Goal: Task Accomplishment & Management: Use online tool/utility

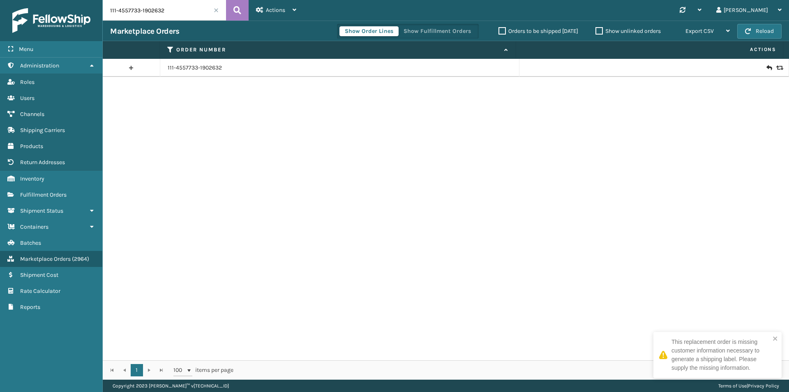
click at [181, 8] on input "111-4557733-1902632" at bounding box center [164, 10] width 123 height 21
click at [242, 10] on button at bounding box center [237, 10] width 23 height 21
click at [189, 12] on input "114-9531134-7926667" at bounding box center [164, 10] width 123 height 21
click at [240, 7] on icon at bounding box center [237, 10] width 8 height 12
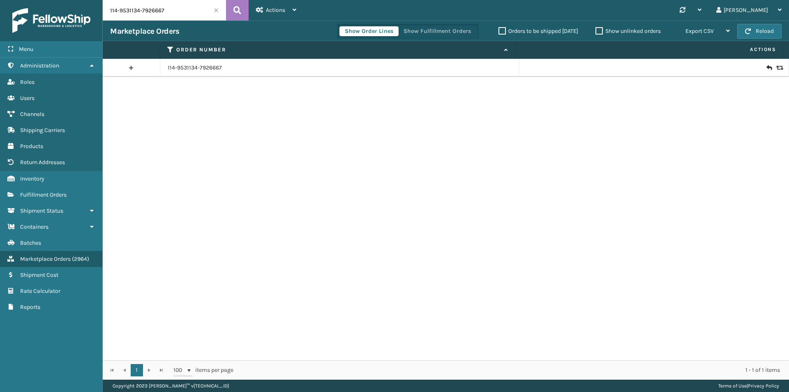
click at [164, 6] on input "114-9531134-7926667" at bounding box center [164, 10] width 123 height 21
paste input "2-6063544-3564235"
type input "112-6063544-3564235"
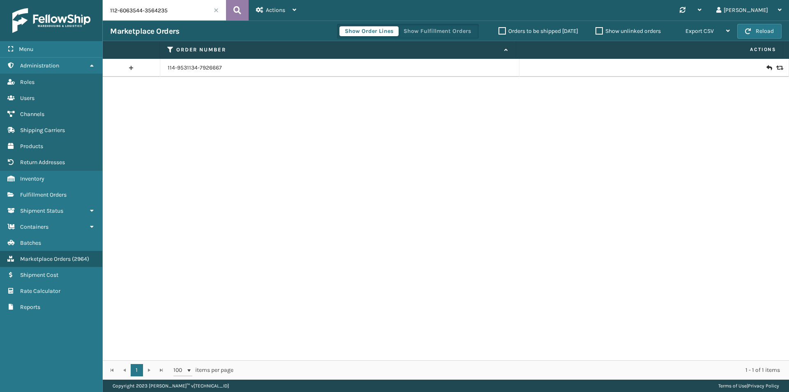
click at [237, 9] on icon at bounding box center [237, 10] width 8 height 12
click at [207, 65] on link "112-6063544-3564235" at bounding box center [197, 68] width 58 height 8
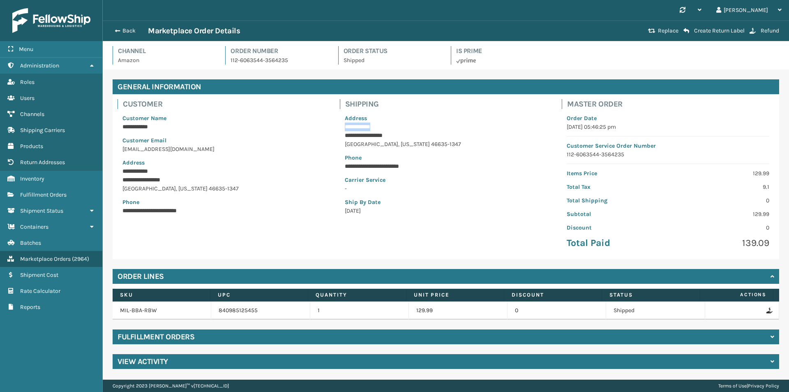
drag, startPoint x: 390, startPoint y: 129, endPoint x: 345, endPoint y: 131, distance: 44.4
click at [345, 131] on p "**********" at bounding box center [446, 126] width 203 height 9
copy p "**********"
click at [124, 34] on button "Back" at bounding box center [129, 30] width 38 height 7
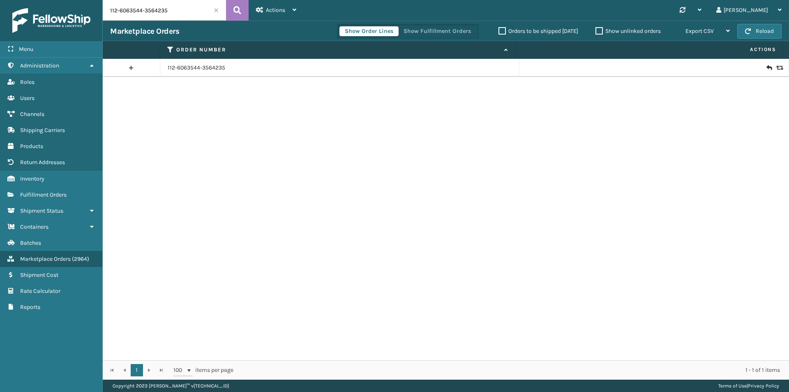
click at [178, 14] on input "112-6063544-3564235" at bounding box center [164, 10] width 123 height 21
paste input "3-9901194-128981"
type input "113-9901194-1289815"
click at [236, 11] on icon at bounding box center [237, 10] width 8 height 12
click at [185, 6] on input "113-9901194-1289815" at bounding box center [164, 10] width 123 height 21
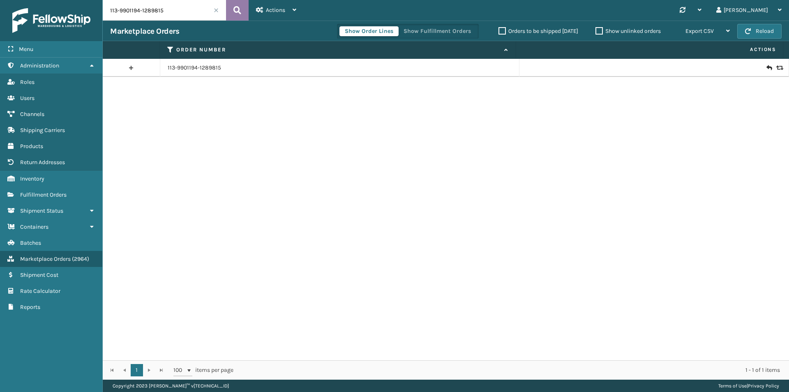
click at [241, 9] on icon at bounding box center [237, 10] width 8 height 12
click at [766, 70] on icon at bounding box center [768, 68] width 5 height 8
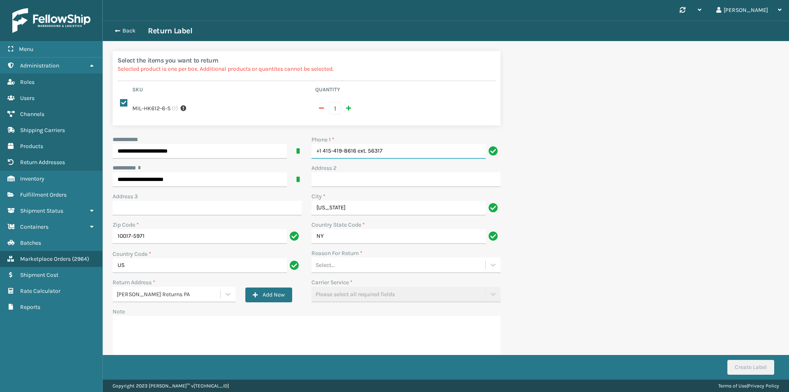
drag, startPoint x: 391, startPoint y: 143, endPoint x: 236, endPoint y: 158, distance: 156.0
click at [236, 158] on div "**********" at bounding box center [307, 254] width 398 height 238
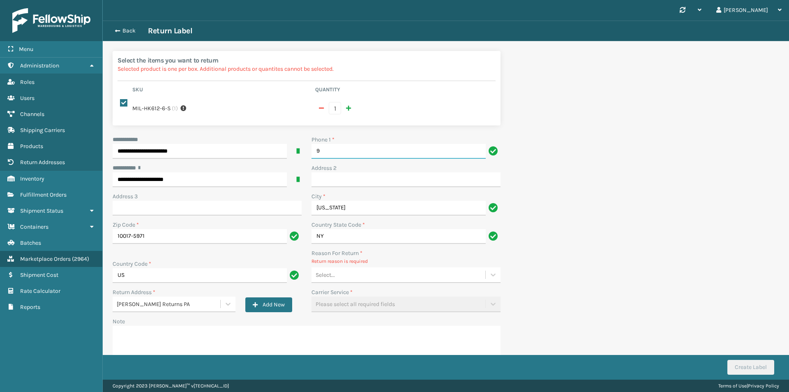
type input "9999999999"
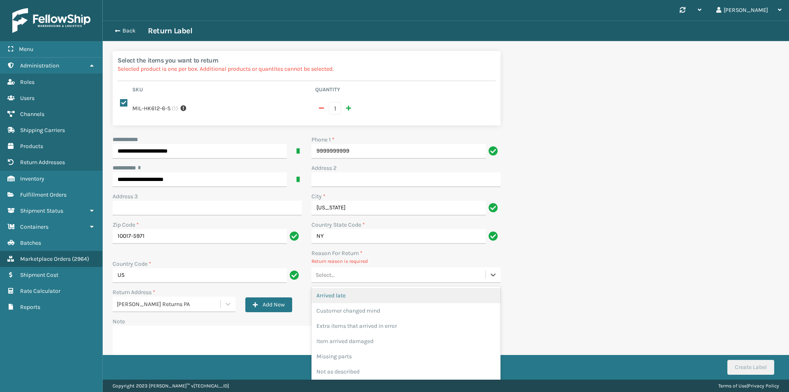
click at [337, 268] on div "Select..." at bounding box center [398, 275] width 174 height 14
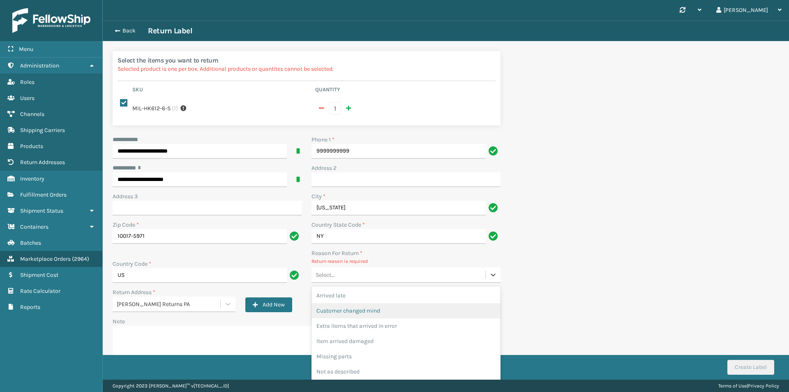
click at [351, 303] on div "Customer changed mind" at bounding box center [405, 310] width 189 height 15
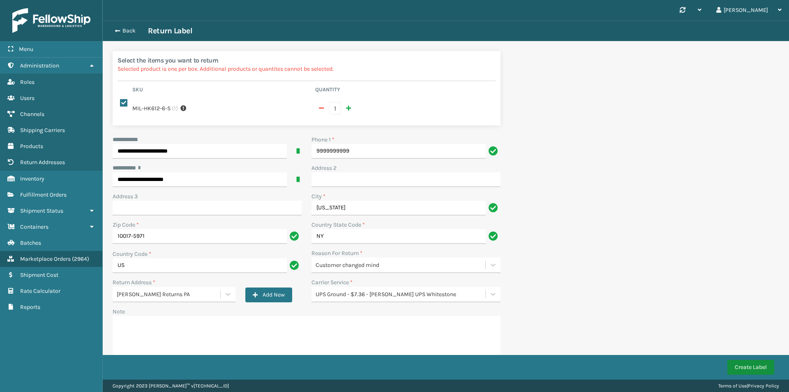
click at [756, 362] on button "Create Label" at bounding box center [750, 367] width 47 height 15
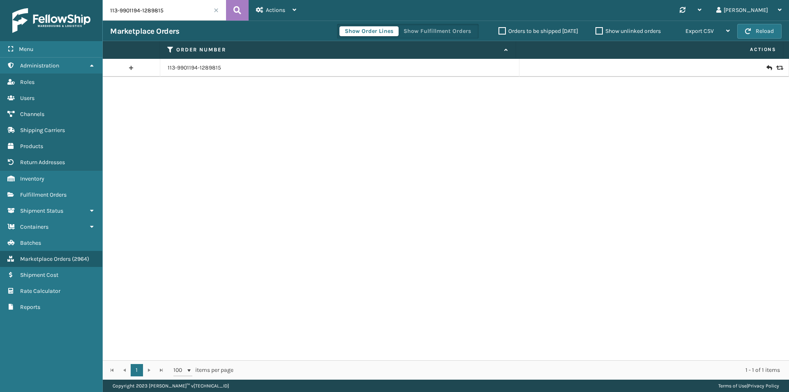
click at [168, 10] on input "113-9901194-1289815" at bounding box center [164, 10] width 123 height 21
paste input "3478083-6037002"
type input "113-3478083-6037002"
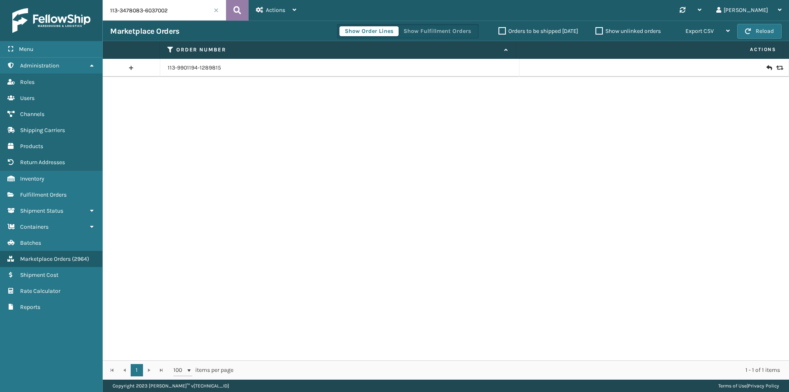
click at [238, 16] on icon at bounding box center [237, 10] width 8 height 12
click at [196, 65] on link "113-3478083-6037002" at bounding box center [197, 68] width 58 height 8
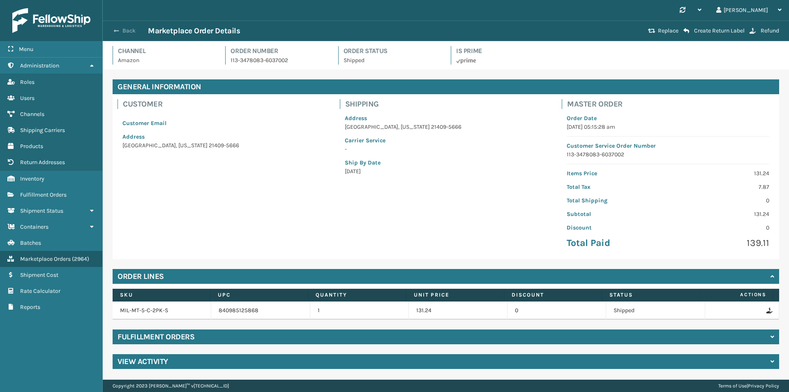
click at [120, 32] on button "Back" at bounding box center [129, 30] width 38 height 7
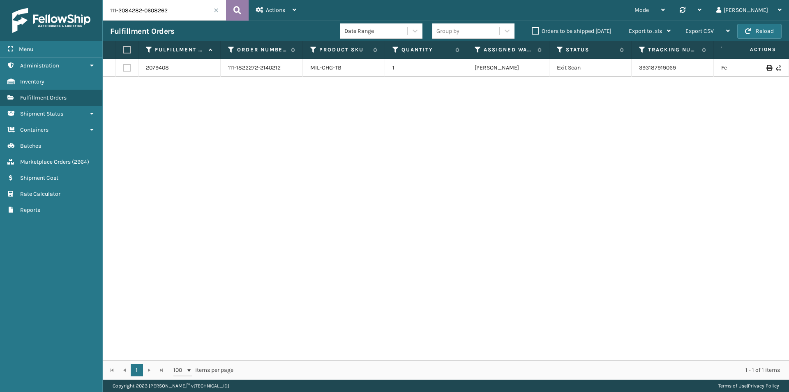
click at [240, 8] on icon at bounding box center [237, 10] width 8 height 12
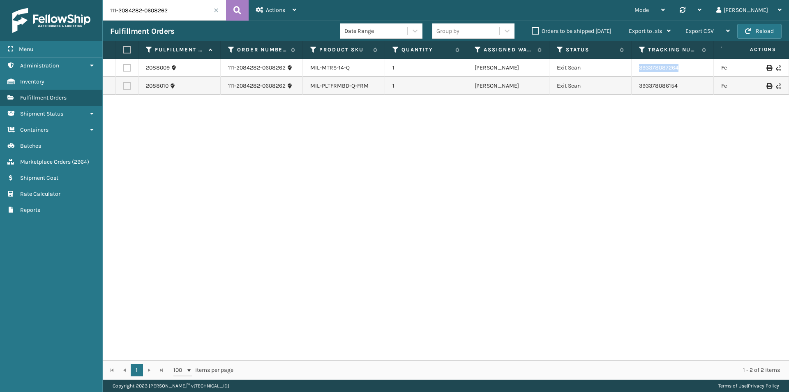
drag, startPoint x: 668, startPoint y: 69, endPoint x: 632, endPoint y: 69, distance: 36.2
click at [632, 69] on td "393378087264" at bounding box center [673, 68] width 82 height 18
copy link "393378087264"
drag, startPoint x: 663, startPoint y: 85, endPoint x: 614, endPoint y: 87, distance: 48.9
click at [614, 87] on tr "2088010 111-2084282-0608262 MIL-PLTFRMBD-Q-FRM 1 [PERSON_NAME] Exit Scan 393378…" at bounding box center [562, 86] width 919 height 18
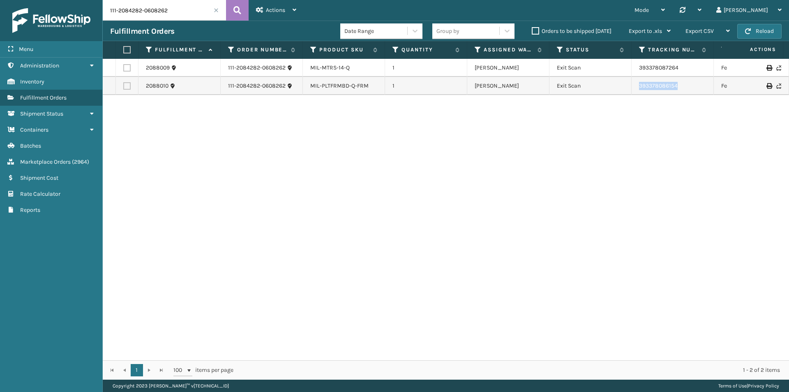
copy tr "393378086154"
click at [161, 7] on input "111-2084282-0608262" at bounding box center [164, 10] width 123 height 21
paste input "4-7386272-1192230"
type input "114-7386272-1192230"
click at [230, 10] on button at bounding box center [237, 10] width 23 height 21
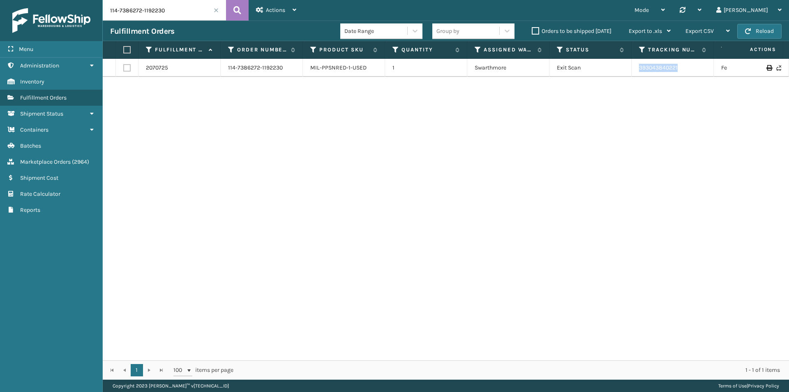
drag, startPoint x: 694, startPoint y: 73, endPoint x: 624, endPoint y: 72, distance: 70.7
click at [624, 72] on tr "2070725 114-7386272-1192230 MIL-PPSNRED-1-USED 1 Swarthmore Exit Scan 393043840…" at bounding box center [562, 68] width 919 height 18
copy tr "393043840221"
